Goal: Transaction & Acquisition: Purchase product/service

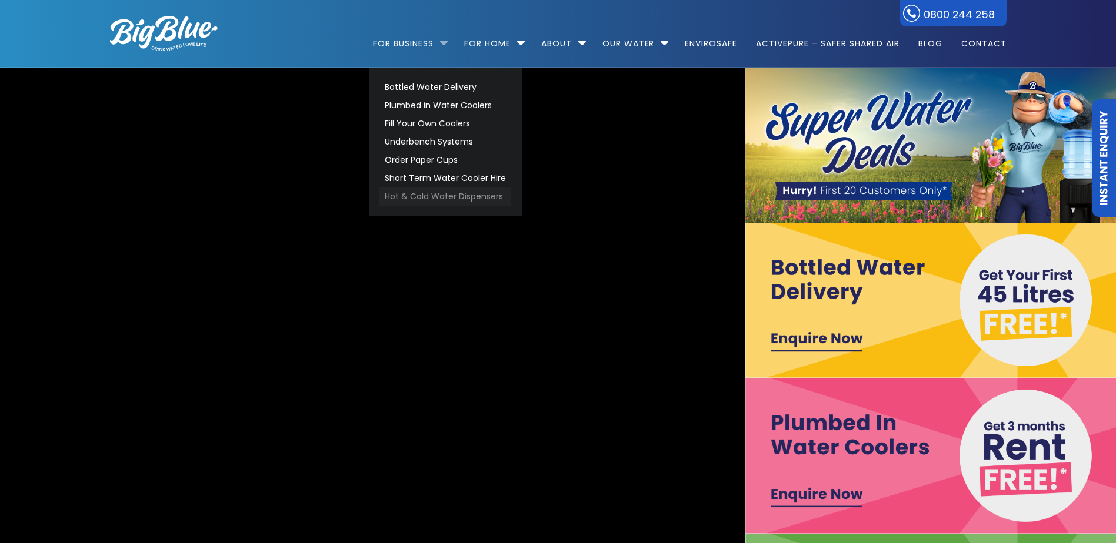
click at [433, 199] on link "Hot & Cold Water Dispensers" at bounding box center [445, 197] width 132 height 18
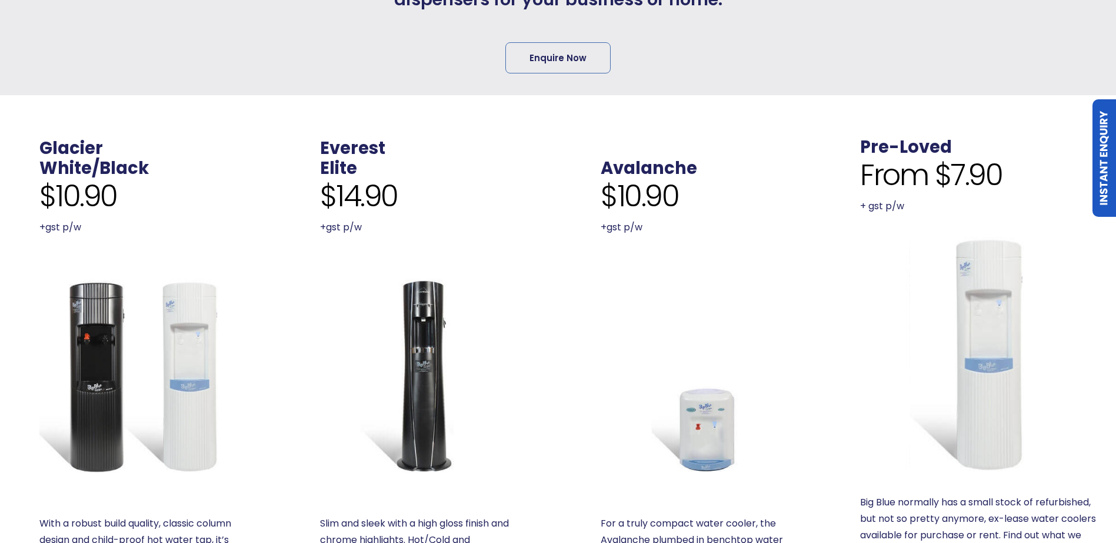
scroll to position [412, 0]
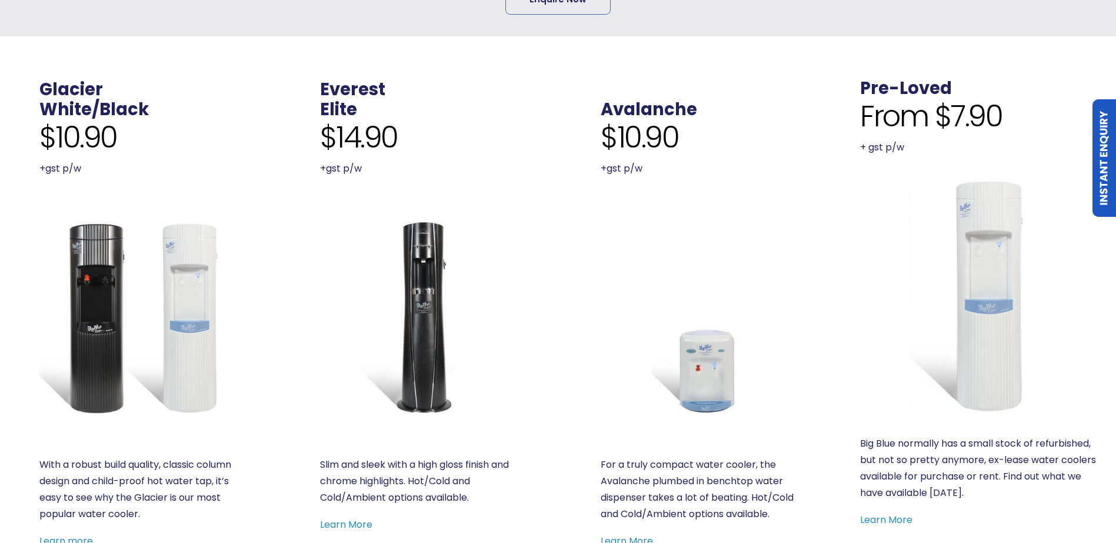
click at [188, 304] on img at bounding box center [136, 316] width 195 height 195
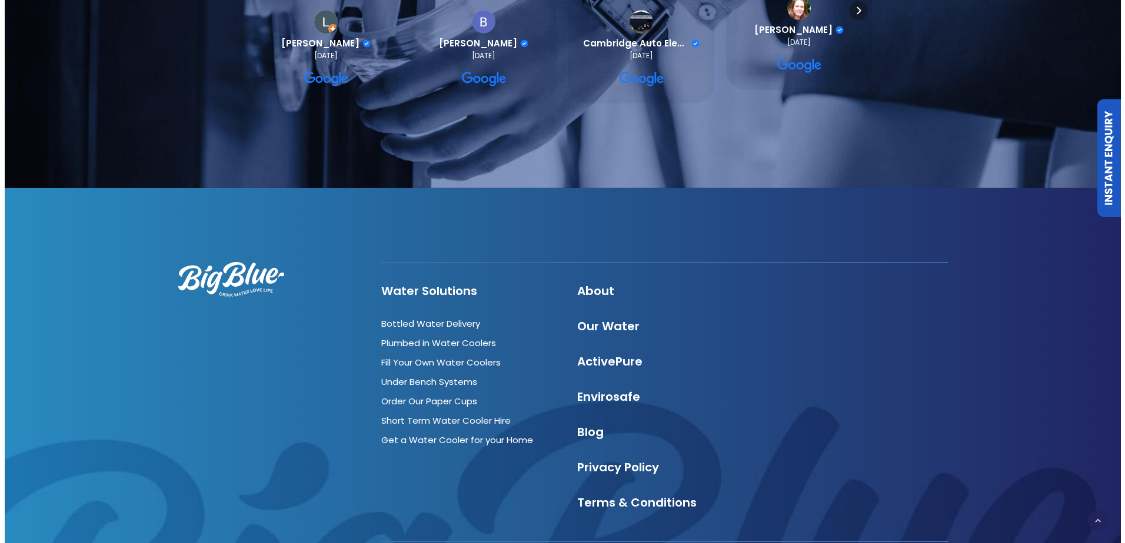
scroll to position [1570, 0]
